Goal: Information Seeking & Learning: Learn about a topic

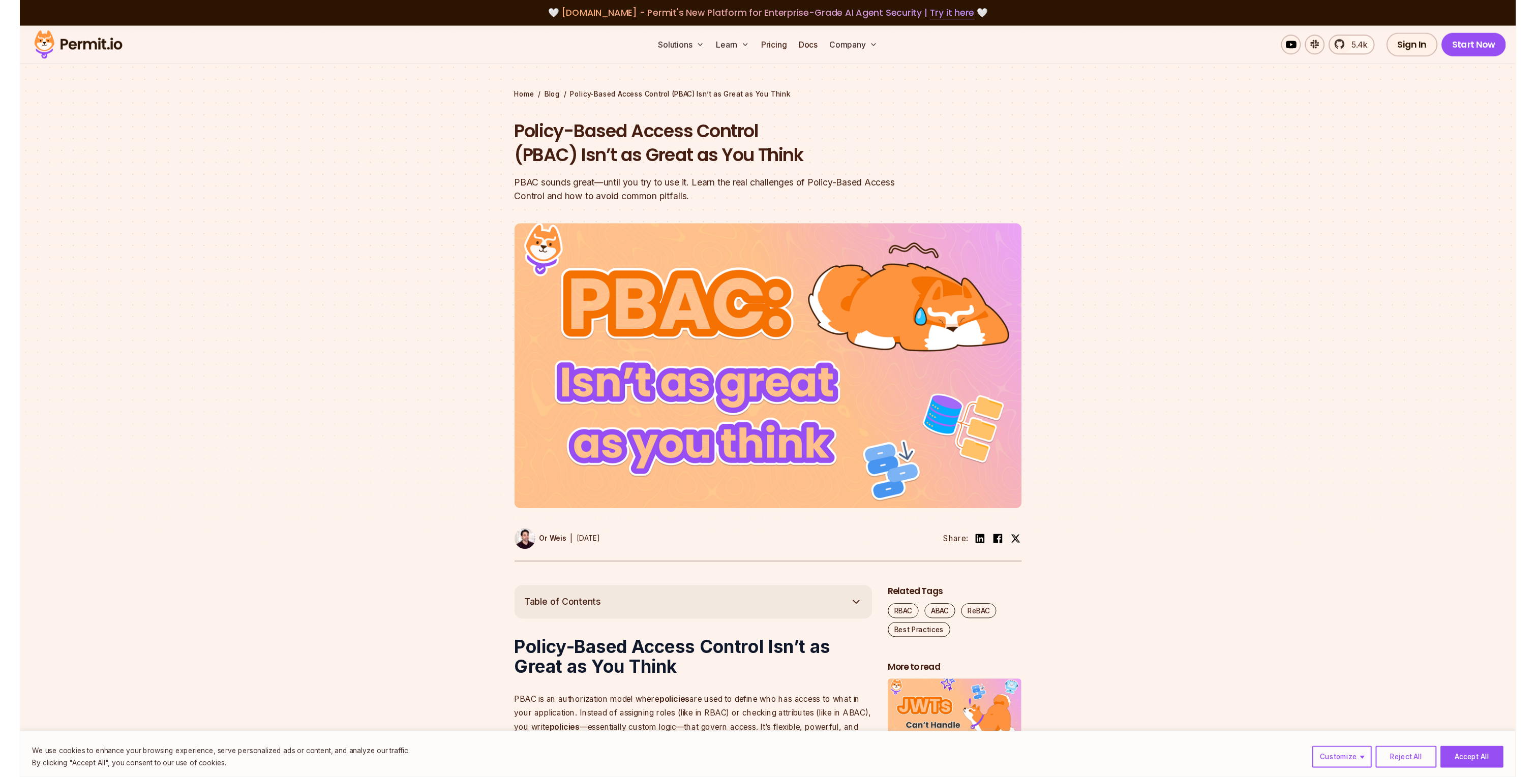
scroll to position [4564, 0]
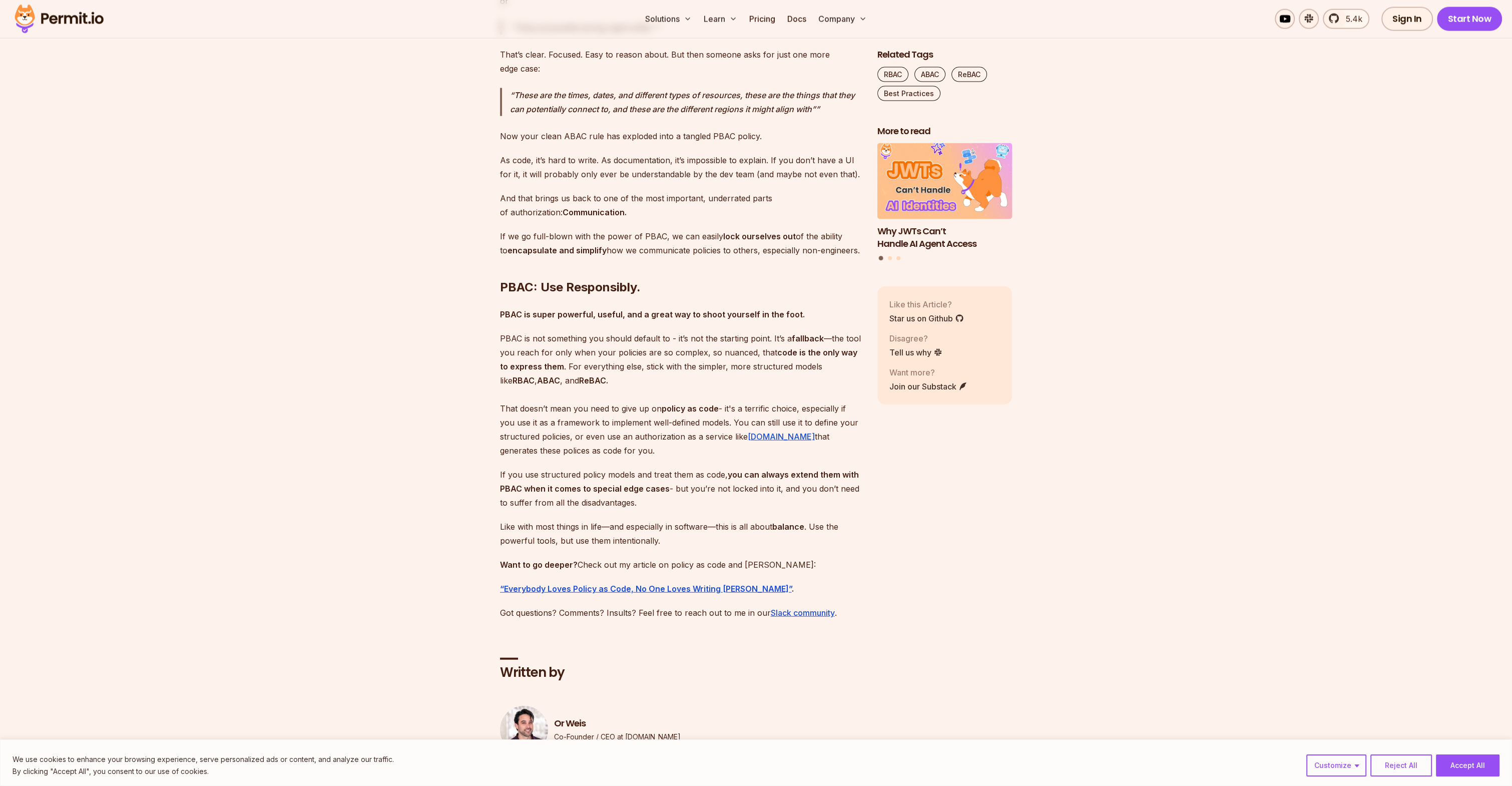
click at [725, 143] on p "Now your clean ABAC rule has exploded into a tangled PBAC policy." at bounding box center [680, 136] width 361 height 14
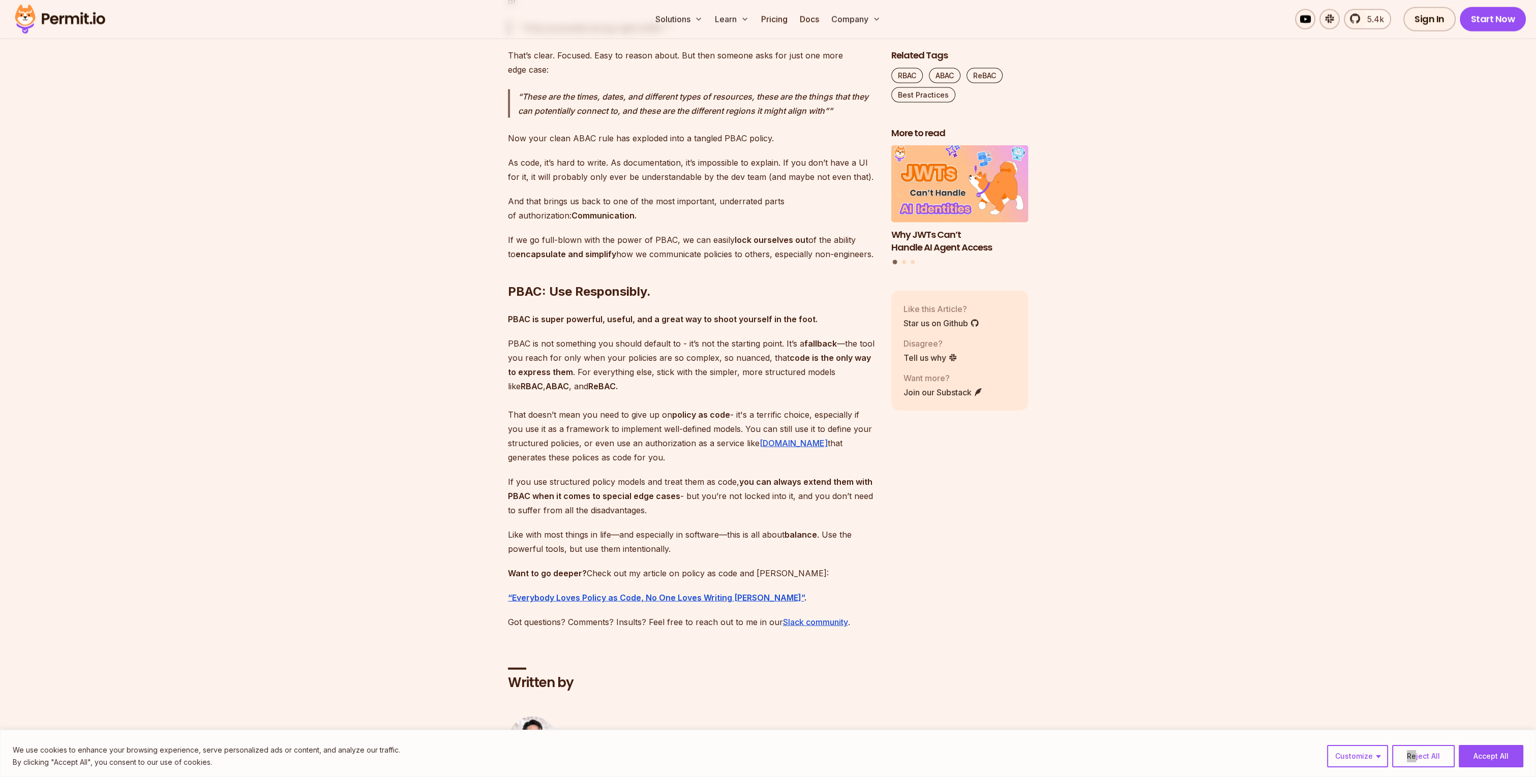
scroll to position [1456, 0]
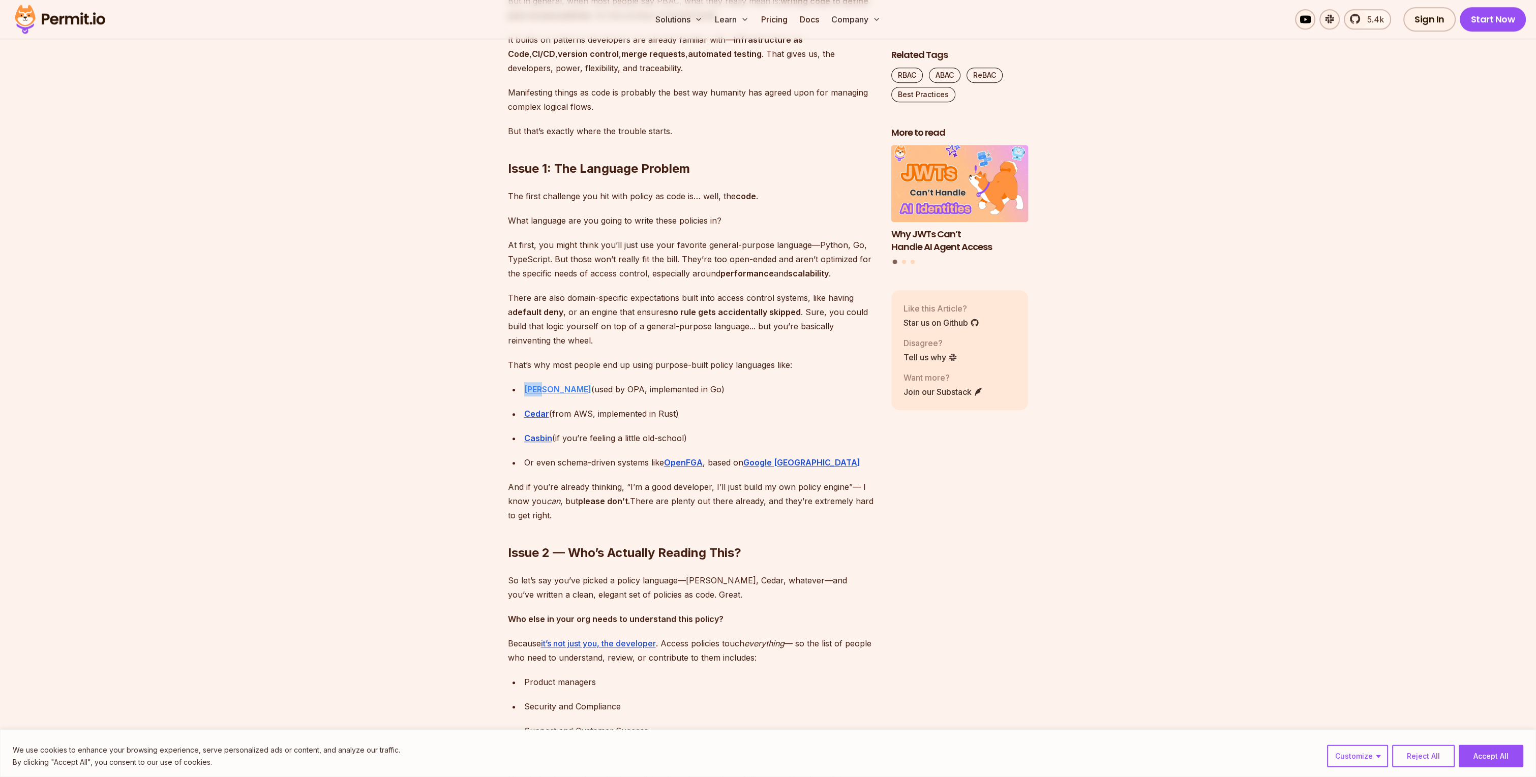
click at [536, 391] on strong "Rego" at bounding box center [557, 389] width 67 height 10
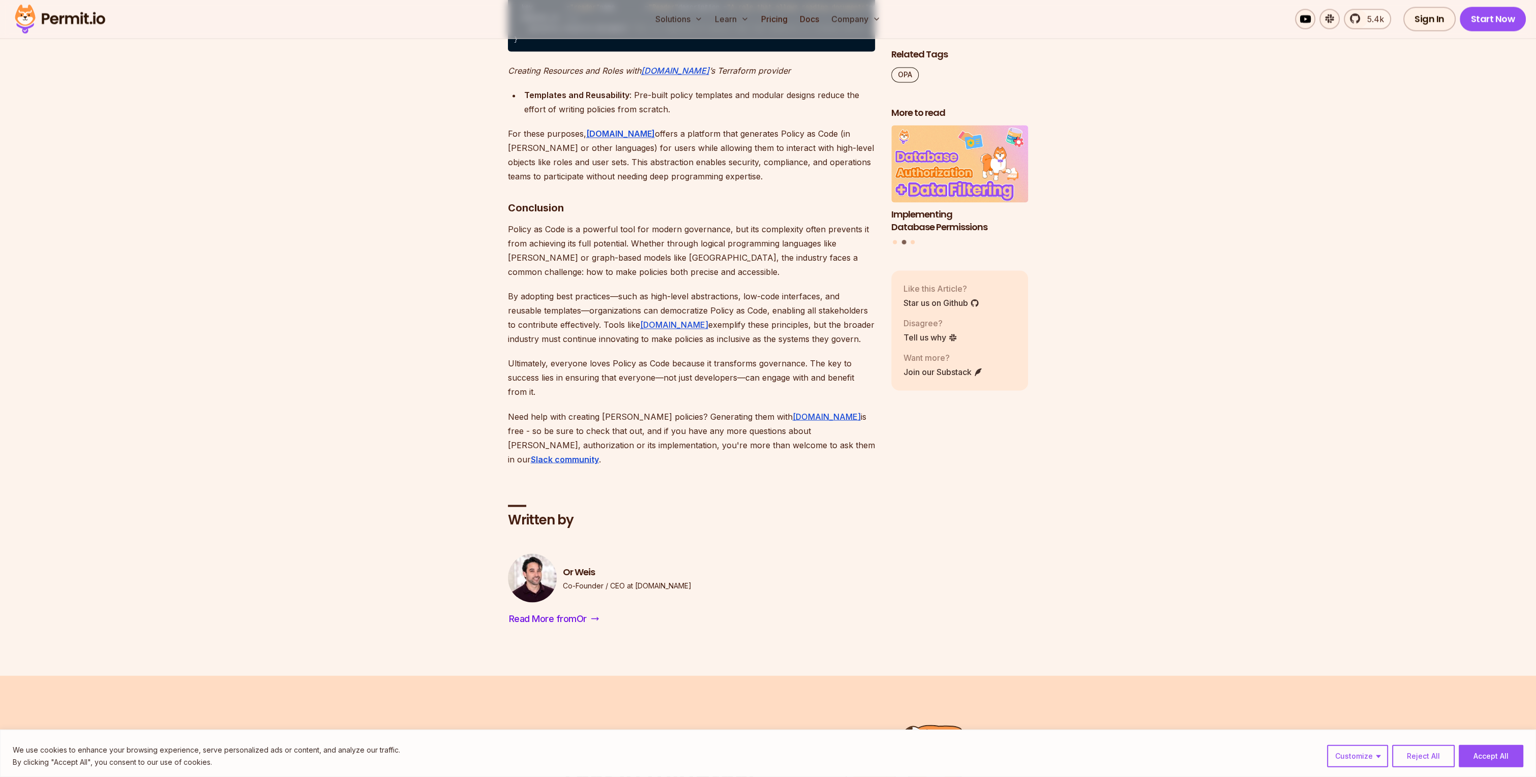
scroll to position [3436, 0]
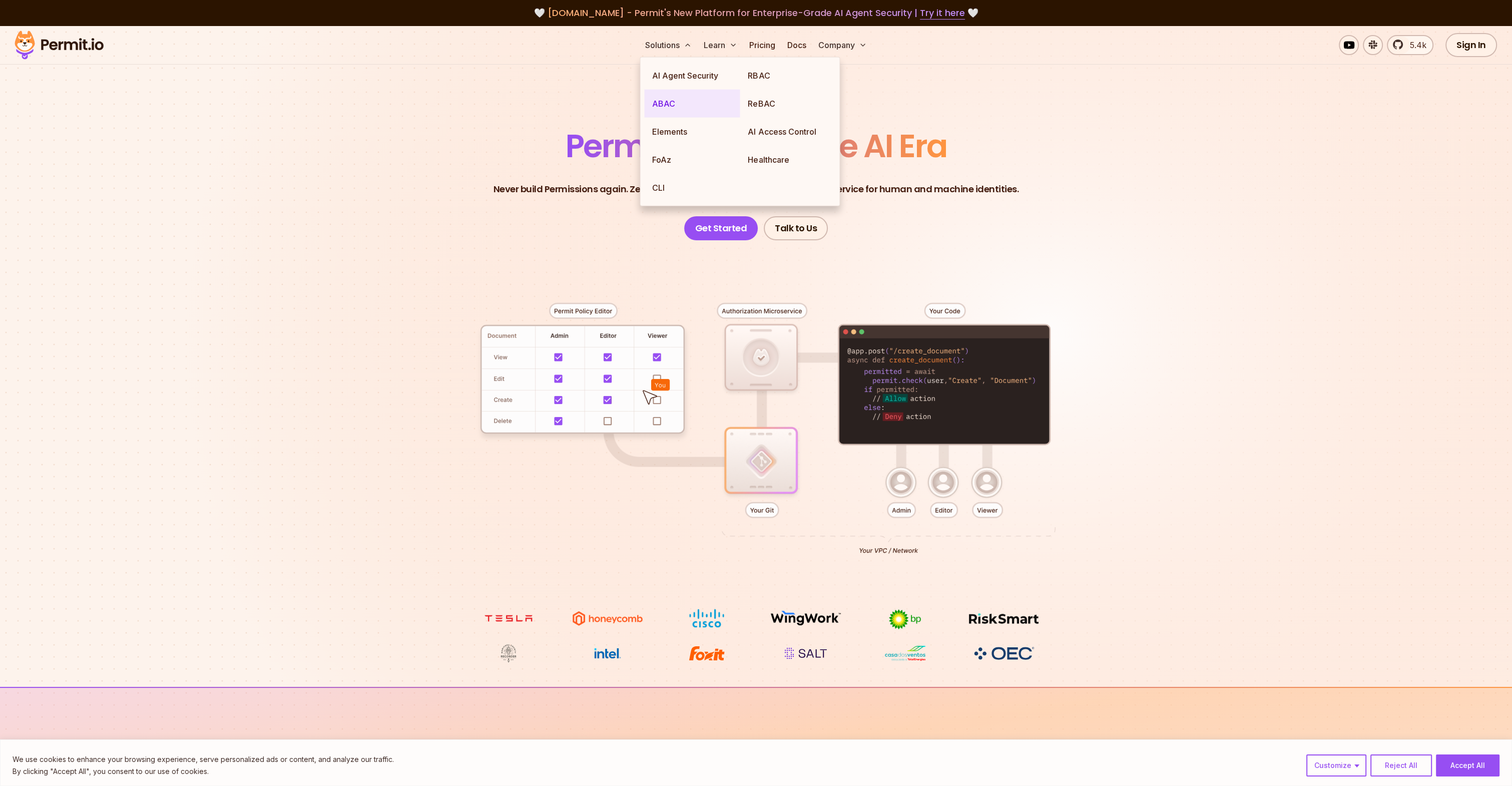
click at [670, 101] on link "ABAC" at bounding box center [691, 103] width 95 height 28
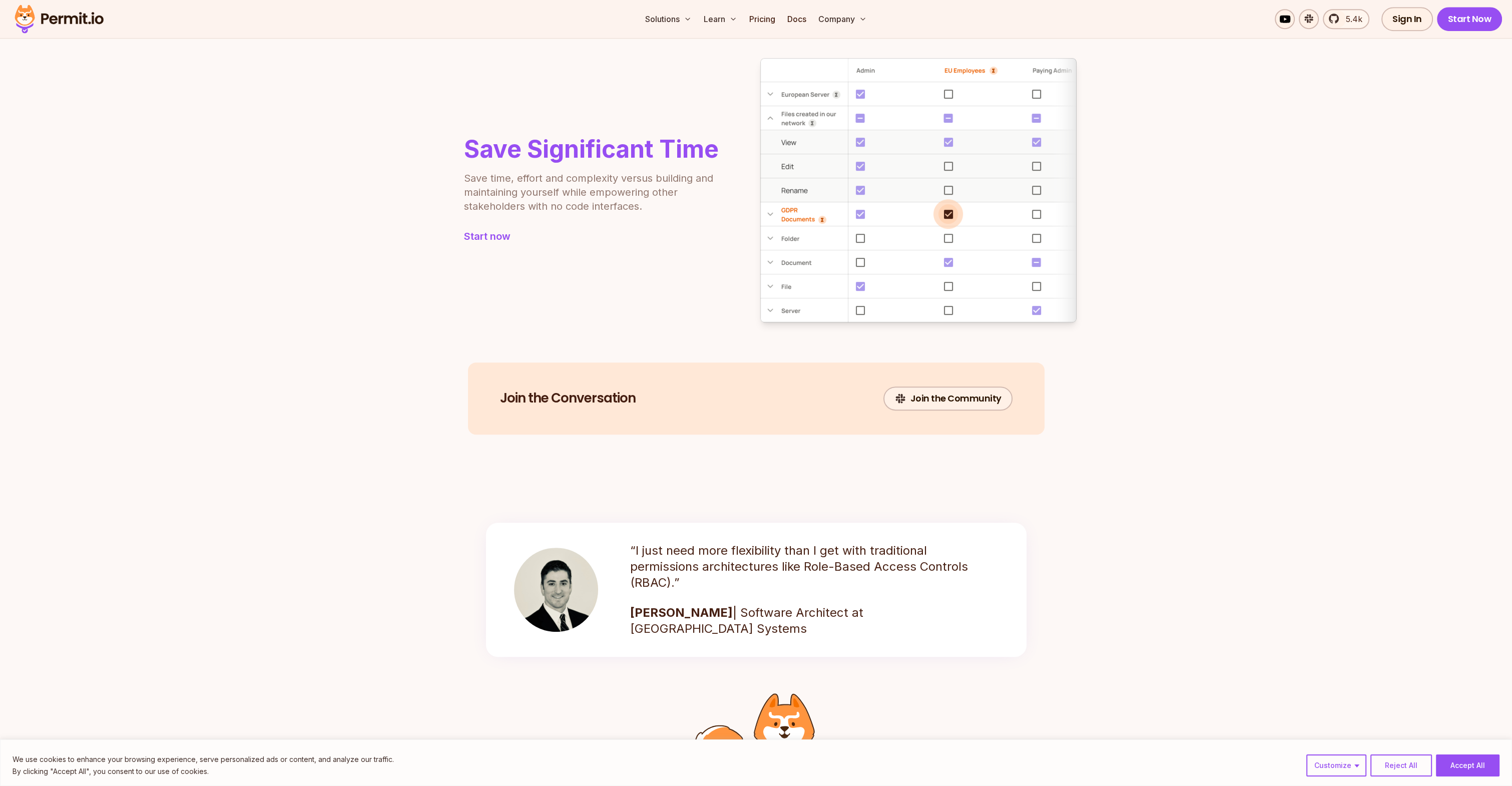
scroll to position [1163, 0]
